Goal: Navigation & Orientation: Understand site structure

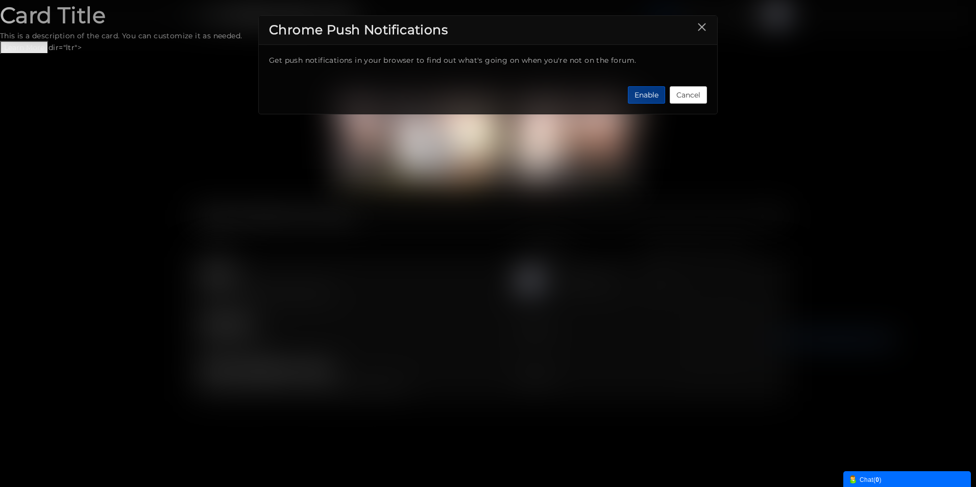
click at [646, 93] on button "Enable" at bounding box center [646, 94] width 37 height 17
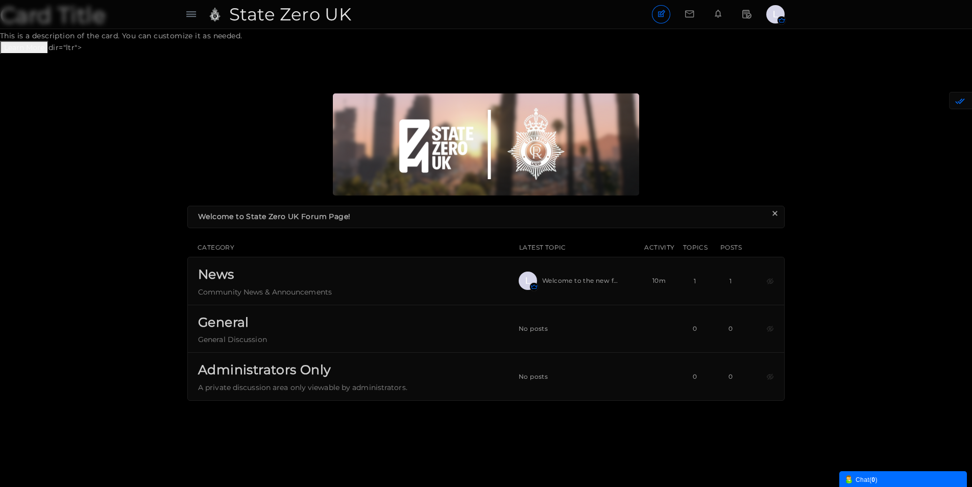
click at [38, 42] on body "Card Title This is a description of the card. You can customize it as needed. L…" at bounding box center [486, 270] width 972 height 541
click at [36, 47] on body "Card Title This is a description of the card. You can customize it as needed. L…" at bounding box center [486, 270] width 972 height 541
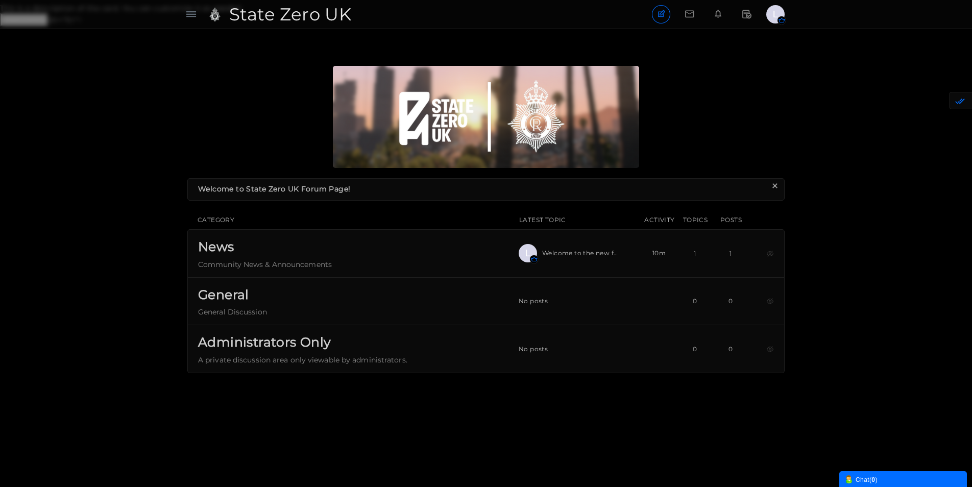
scroll to position [54, 0]
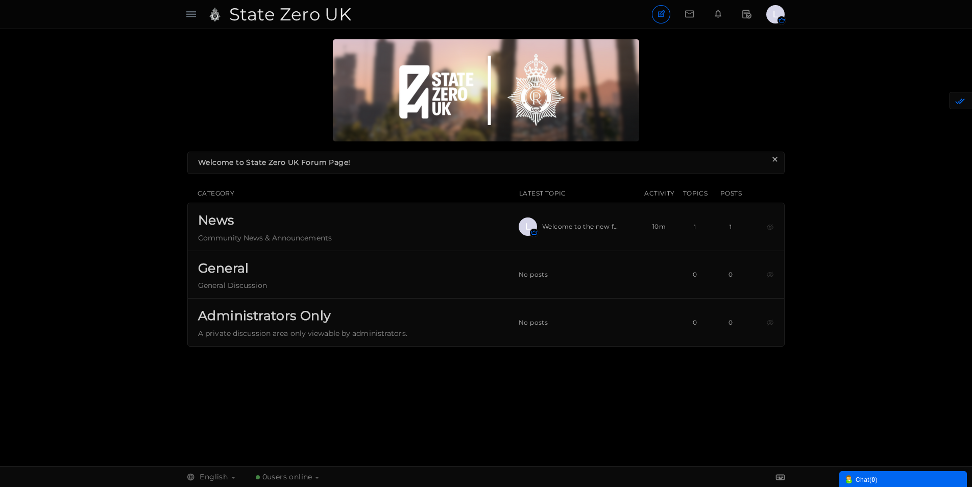
click at [889, 477] on div "Chat ( 0 )" at bounding box center [902, 479] width 117 height 11
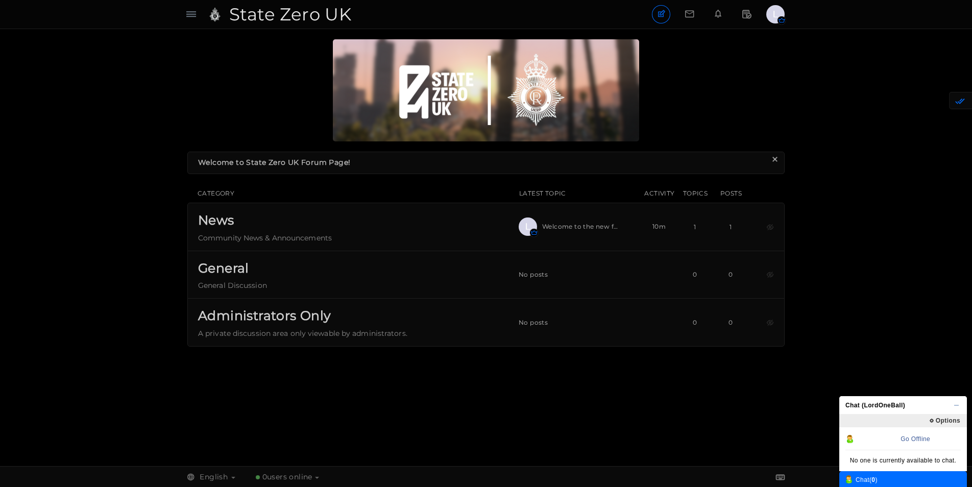
click at [886, 363] on div "Messages are turned off. Enable them to send or receive messages. Enable Messag…" at bounding box center [486, 247] width 972 height 417
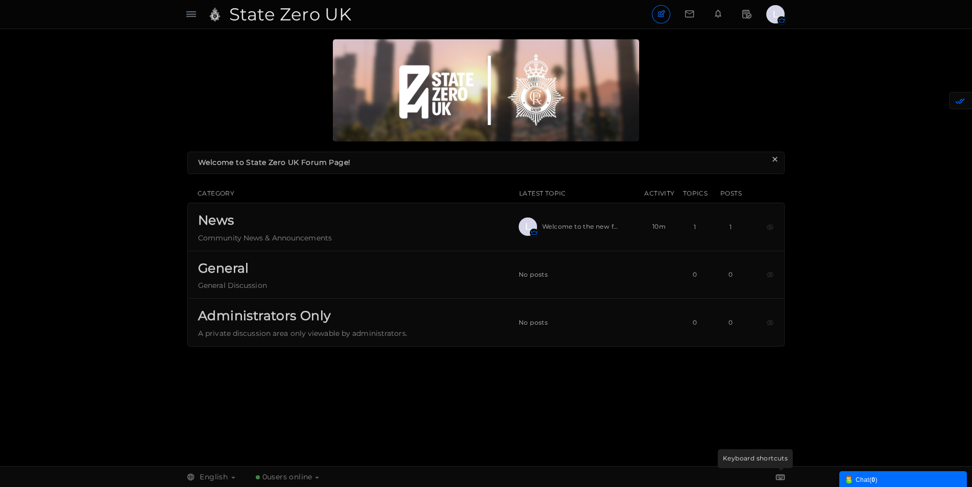
click at [780, 476] on icon at bounding box center [780, 476] width 9 height 9
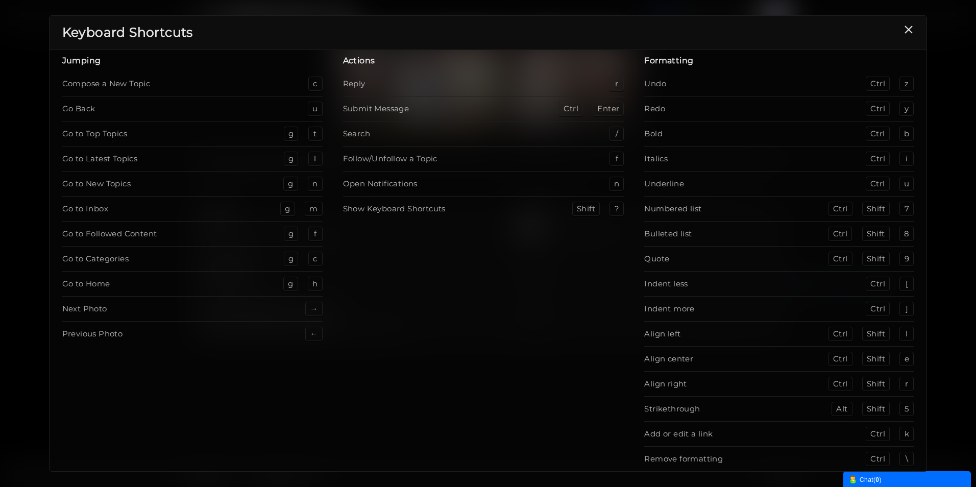
click at [910, 28] on button "×" at bounding box center [909, 30] width 10 height 10
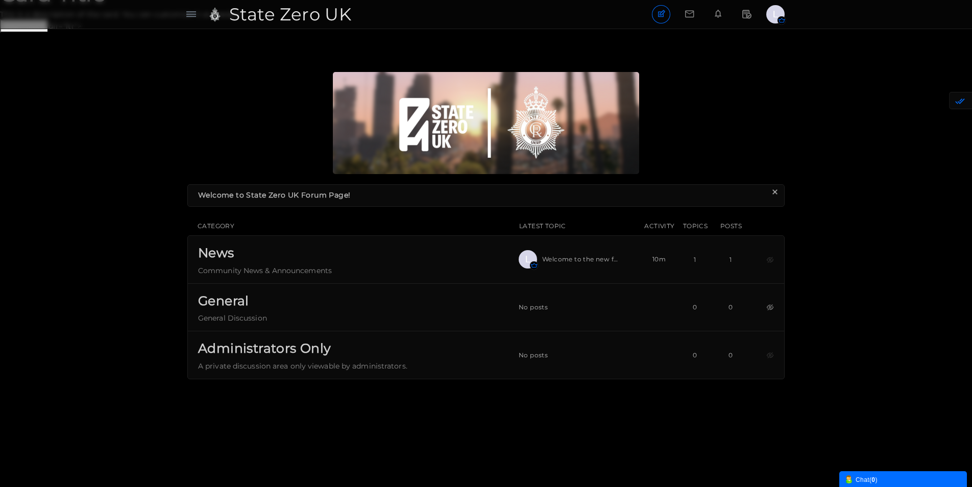
scroll to position [0, 0]
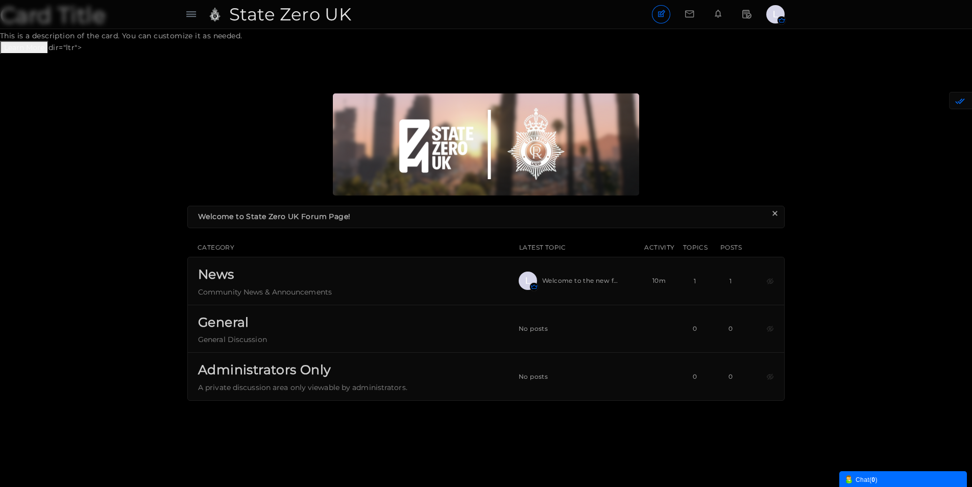
click at [774, 11] on img "button" at bounding box center [775, 14] width 18 height 18
click at [739, 35] on span "LordOneBall" at bounding box center [741, 36] width 47 height 9
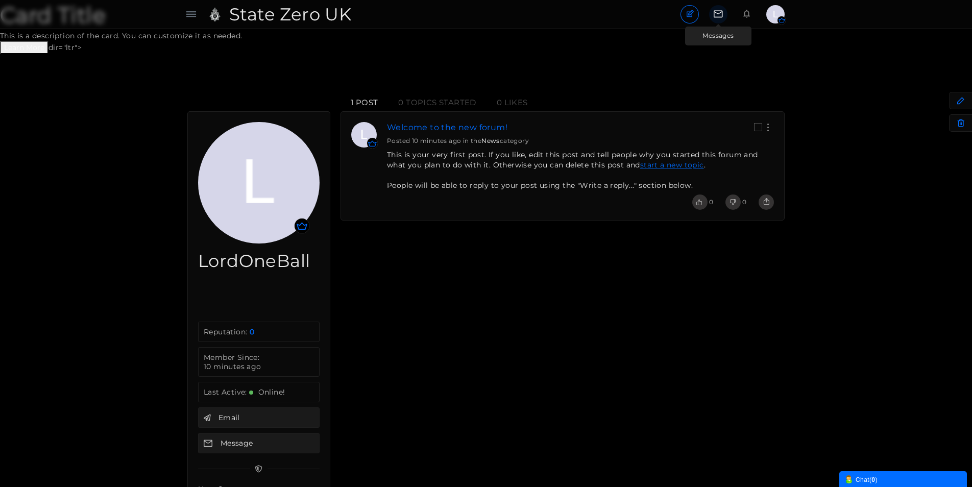
click at [722, 12] on icon at bounding box center [718, 13] width 18 height 17
click at [258, 55] on div "Categories Members Calendar State Zero UK User's Posts User's Posts Topics Memb…" at bounding box center [486, 68] width 972 height 29
click at [190, 14] on icon at bounding box center [191, 14] width 10 height 10
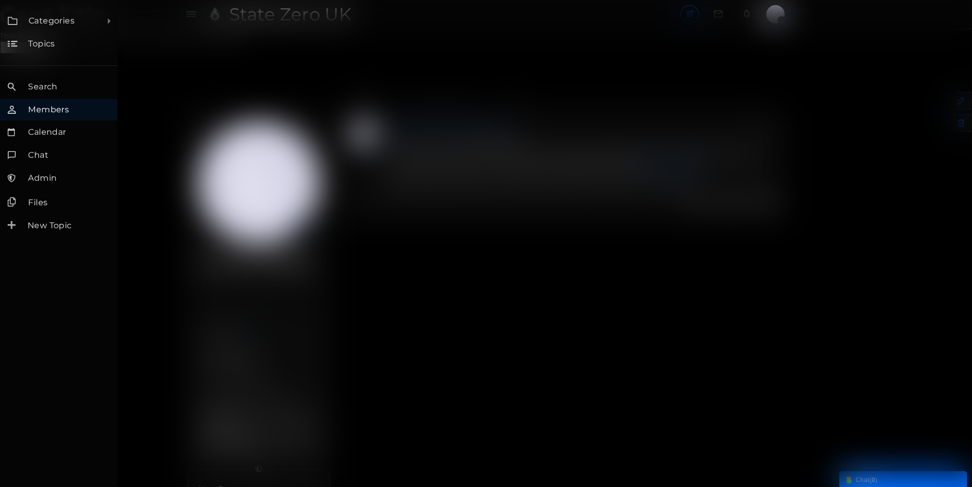
click at [47, 109] on span "Members" at bounding box center [48, 110] width 41 height 10
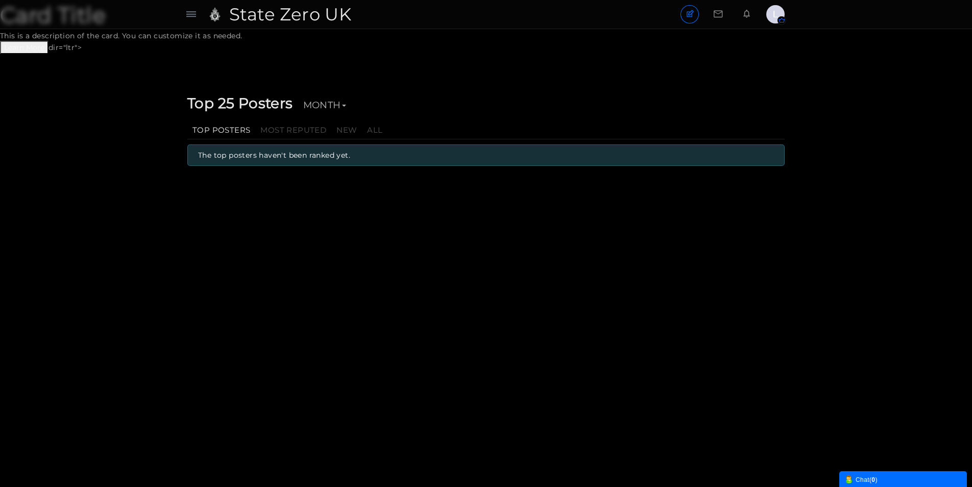
click at [29, 43] on body "Card Title This is a description of the card. You can customize it as needed. L…" at bounding box center [486, 270] width 972 height 541
drag, startPoint x: 43, startPoint y: 48, endPoint x: 10, endPoint y: 47, distance: 32.7
click at [10, 47] on body "Card Title This is a description of the card. You can customize it as needed. L…" at bounding box center [486, 270] width 972 height 541
click at [54, 8] on header "Categories Members Calendar State Zero UK Members Topics Members" at bounding box center [486, 14] width 972 height 29
click at [62, 17] on header "Categories Members Calendar State Zero UK Members Topics Members" at bounding box center [486, 14] width 972 height 29
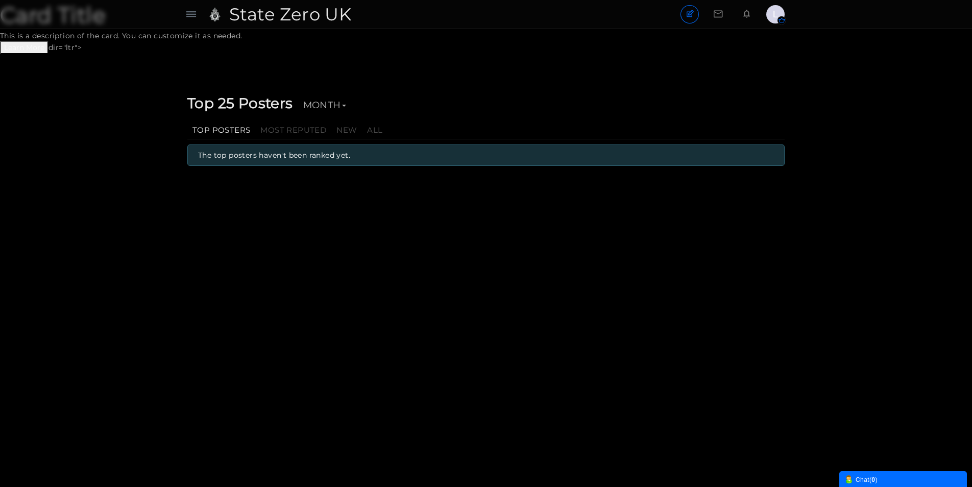
click at [259, 18] on span "State Zero UK" at bounding box center [294, 14] width 130 height 23
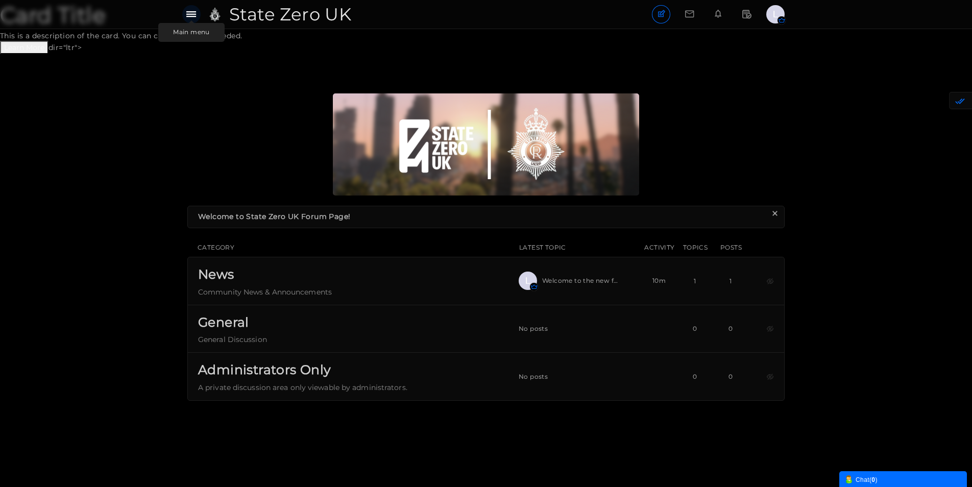
click at [188, 11] on icon at bounding box center [191, 14] width 10 height 10
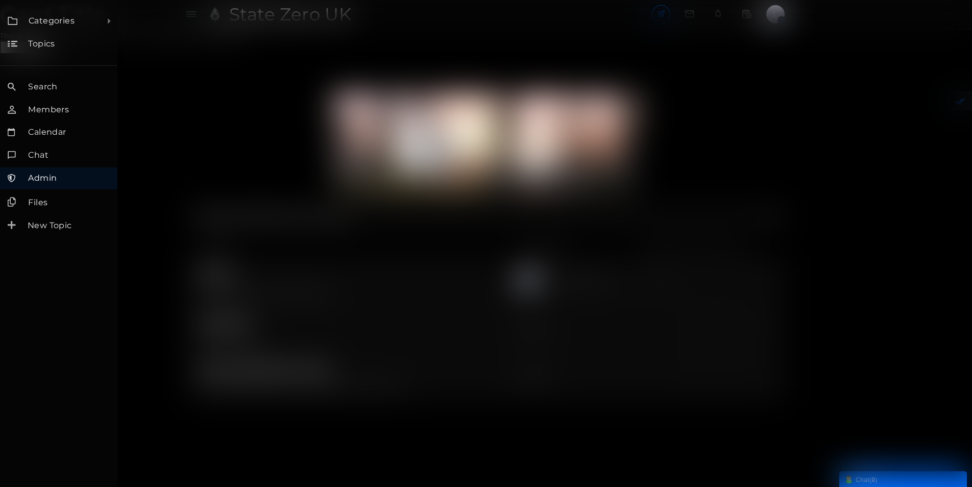
click at [47, 177] on span "Admin" at bounding box center [42, 178] width 29 height 10
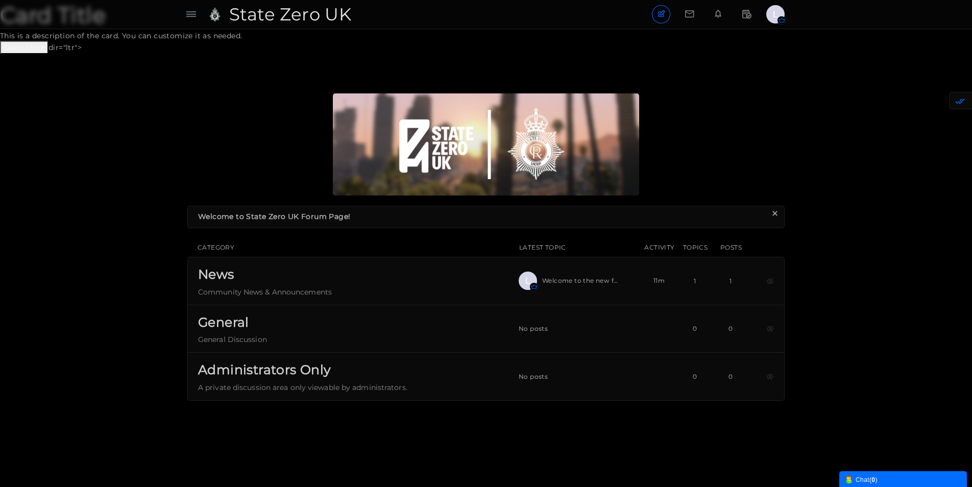
click at [121, 37] on body "Card Title This is a description of the card. You can customize it as needed. L…" at bounding box center [486, 270] width 972 height 541
